Goal: Information Seeking & Learning: Understand process/instructions

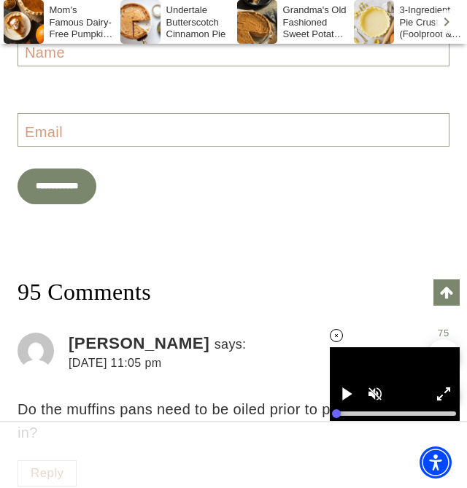
scroll to position [14749, 0]
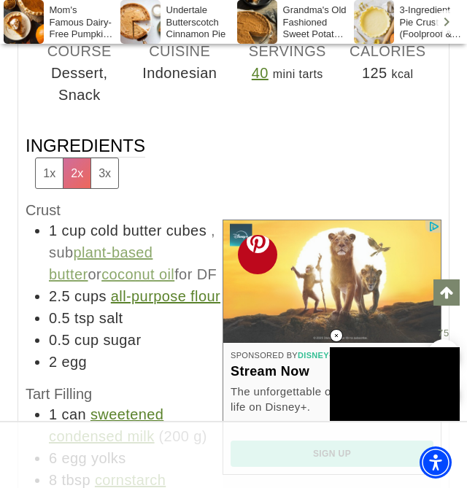
scroll to position [12792, 0]
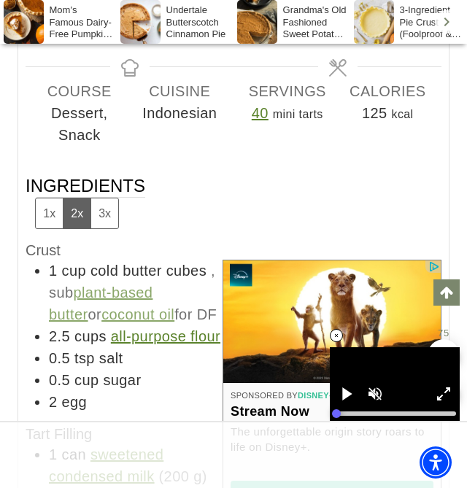
click at [338, 336] on icon at bounding box center [336, 336] width 12 height 12
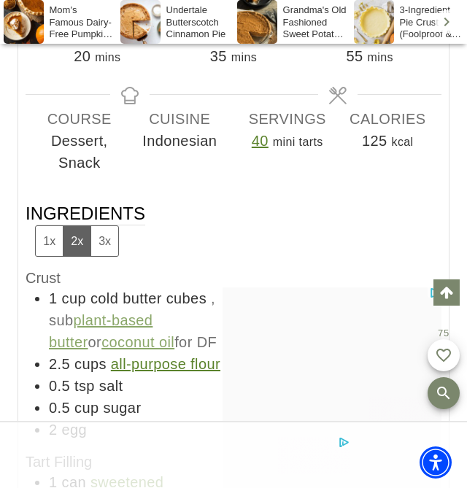
scroll to position [0, 0]
